Goal: Transaction & Acquisition: Purchase product/service

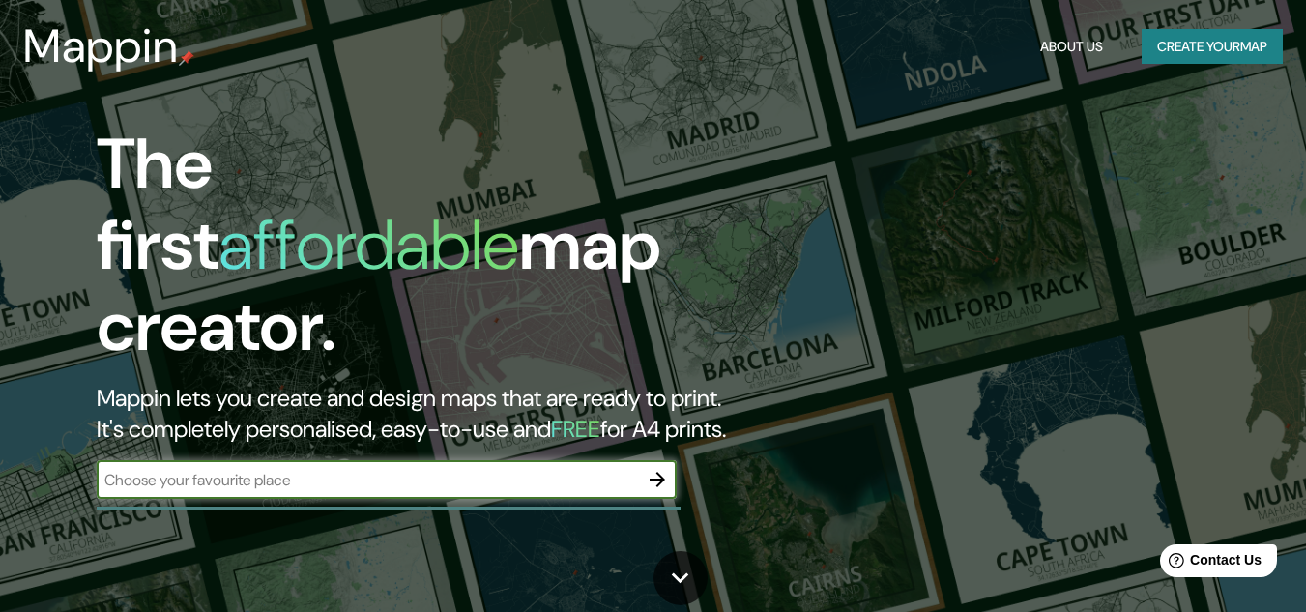
scroll to position [97, 0]
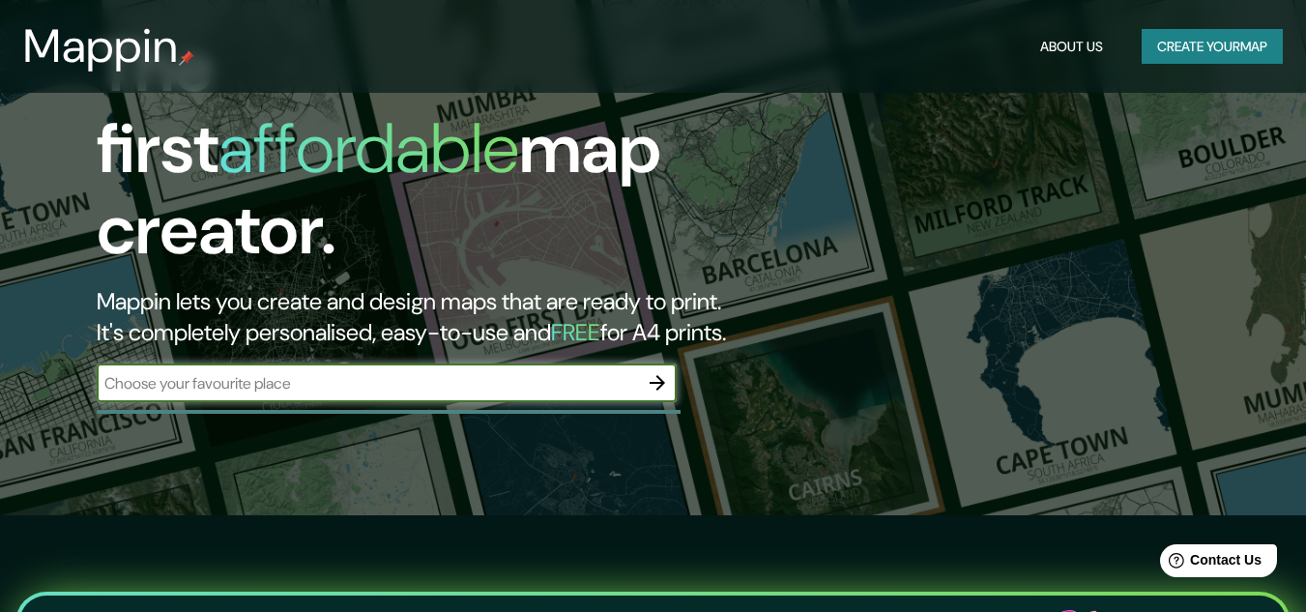
click at [612, 372] on input "text" at bounding box center [367, 383] width 541 height 22
click at [651, 371] on icon "button" at bounding box center [657, 382] width 23 height 23
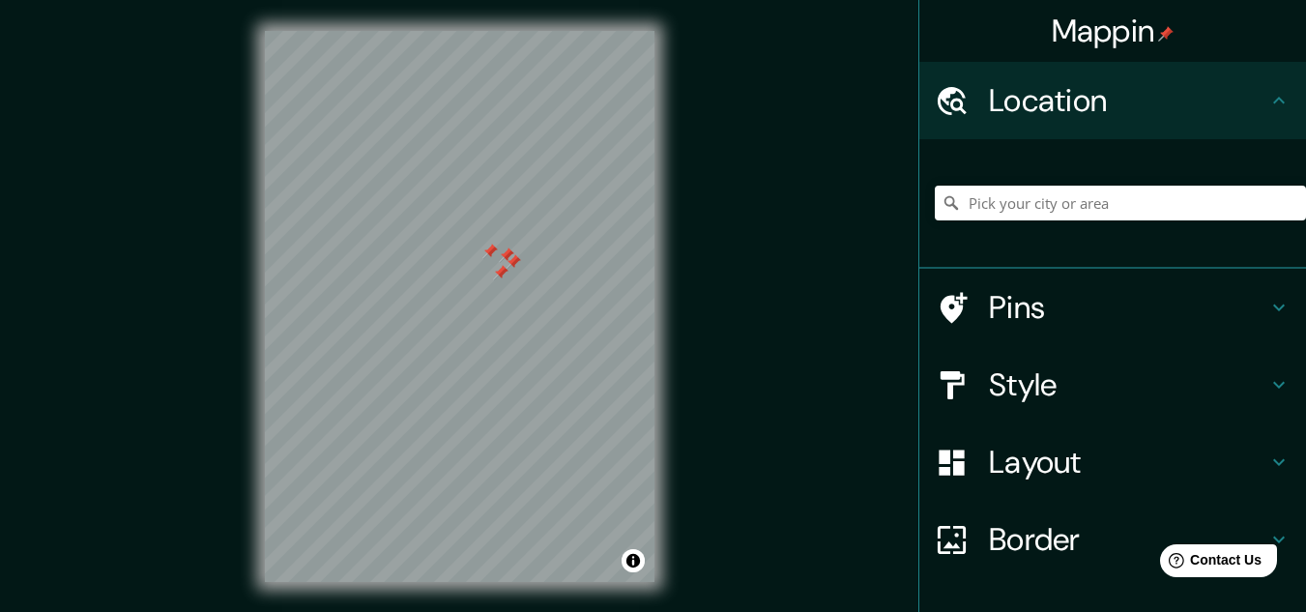
click at [493, 31] on div at bounding box center [460, 31] width 390 height 0
click at [483, 31] on div at bounding box center [460, 31] width 390 height 0
click at [483, 272] on div at bounding box center [490, 264] width 15 height 15
click at [486, 269] on div at bounding box center [490, 264] width 15 height 15
click at [492, 263] on div at bounding box center [490, 264] width 15 height 15
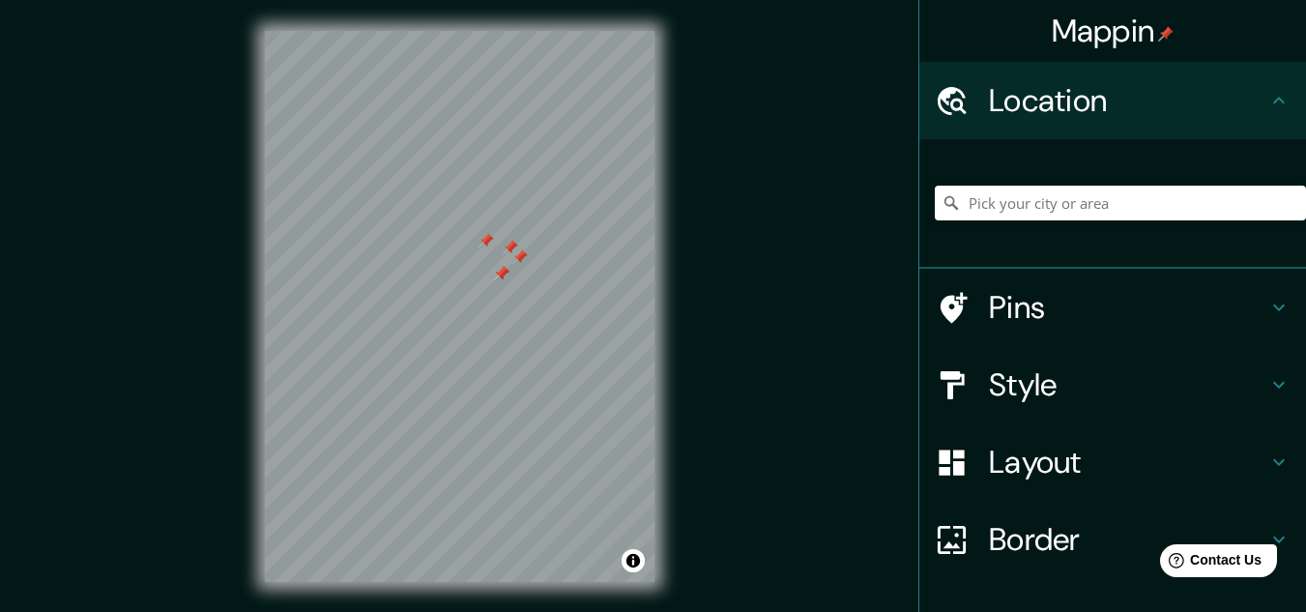
click at [502, 270] on div at bounding box center [501, 273] width 15 height 15
click at [522, 257] on div at bounding box center [519, 256] width 15 height 15
click at [513, 251] on div at bounding box center [510, 247] width 15 height 15
click at [489, 241] on div at bounding box center [485, 240] width 15 height 15
click at [501, 272] on div at bounding box center [501, 273] width 15 height 15
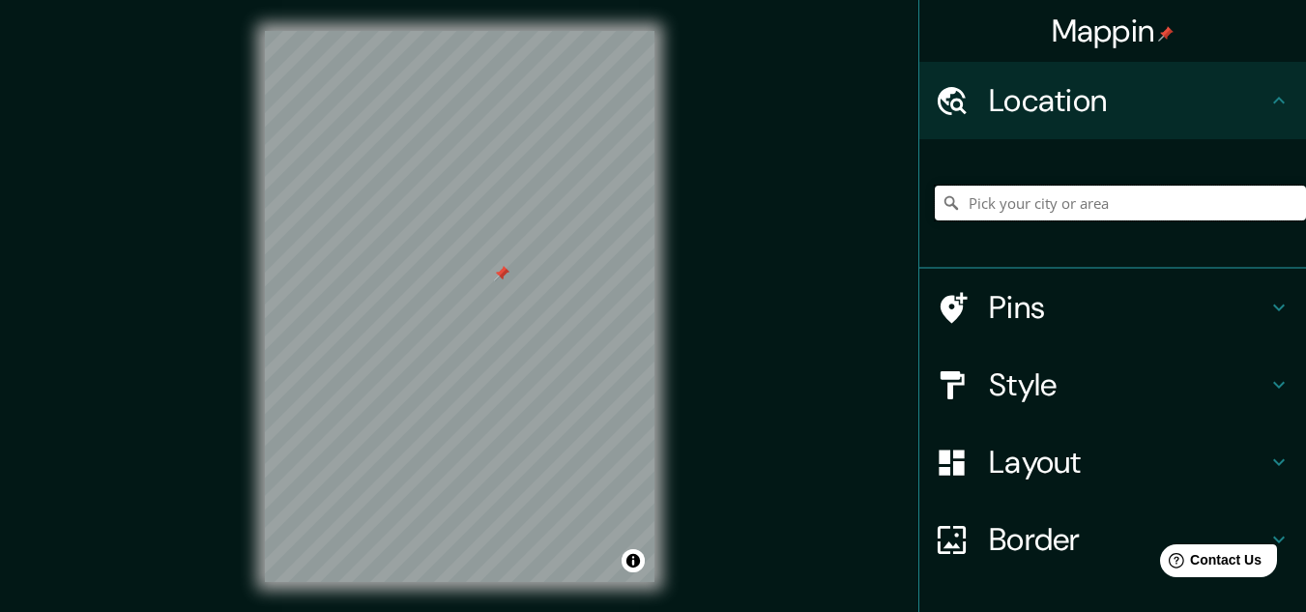
click at [1080, 214] on input "Pick your city or area" at bounding box center [1120, 203] width 371 height 35
type input "Europe"
